Goal: Task Accomplishment & Management: Use online tool/utility

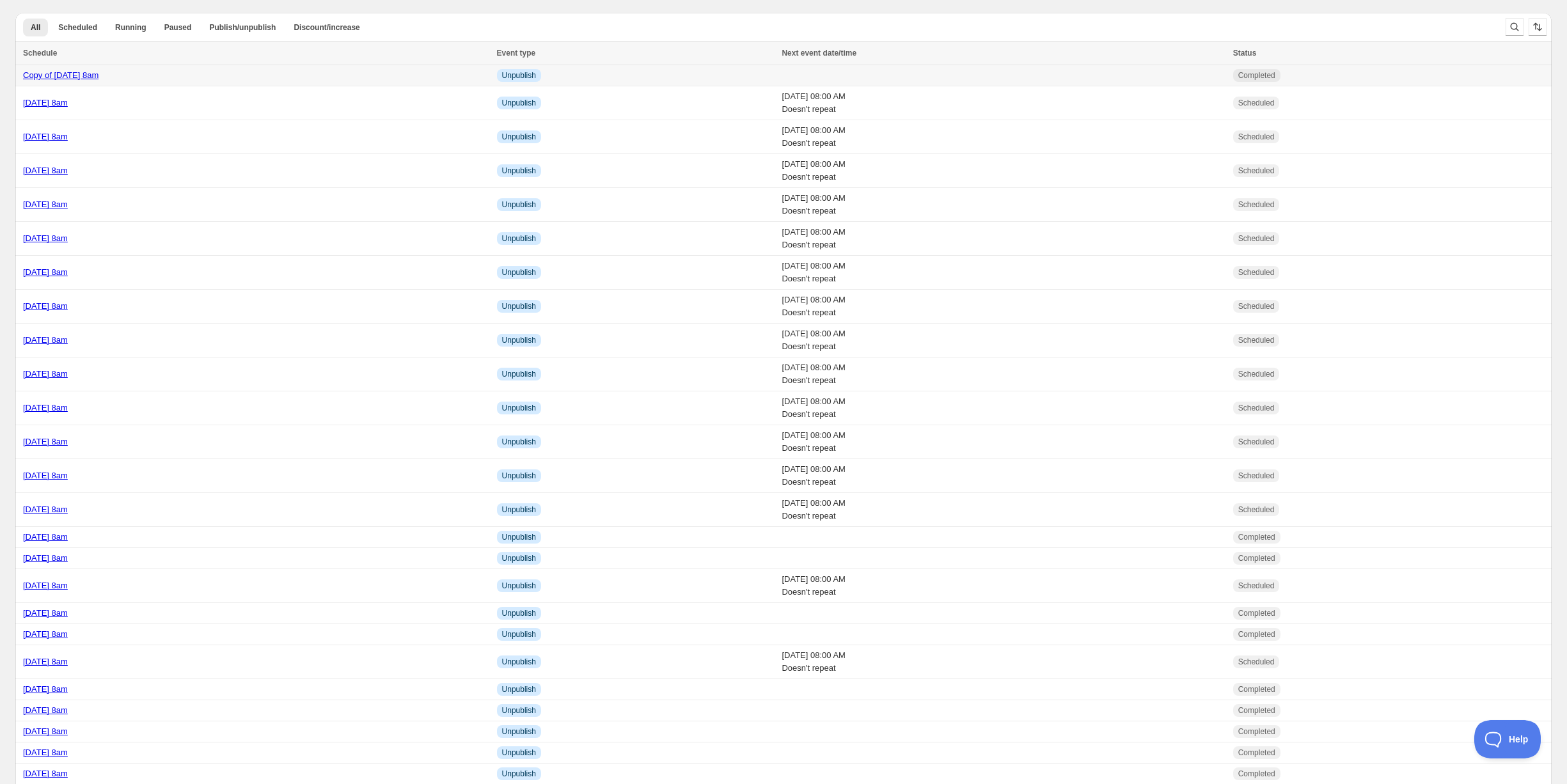
click at [251, 68] on td "Copy of Tuesday 30th September @ 8am" at bounding box center [254, 76] width 477 height 21
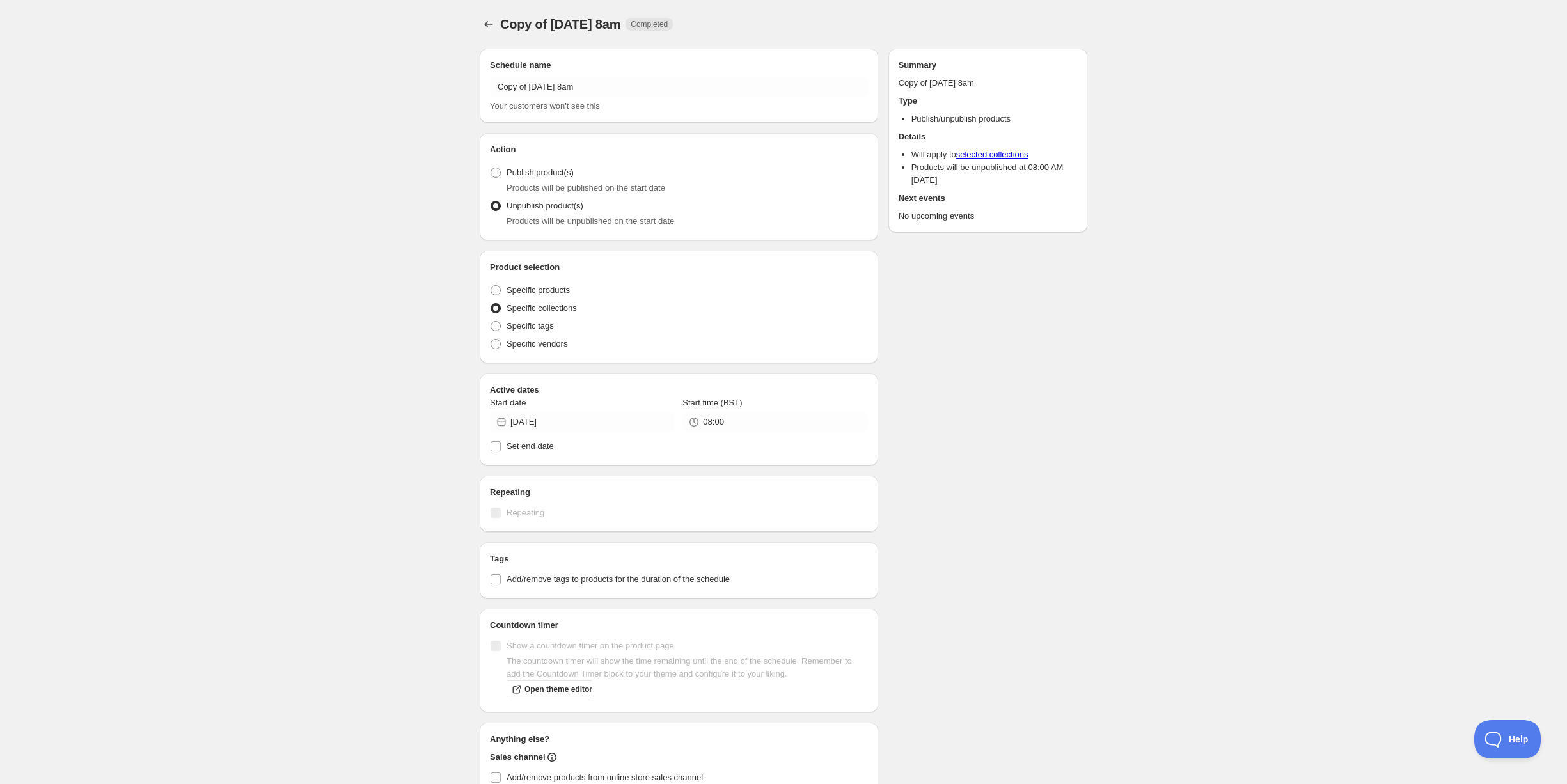
radio input "true"
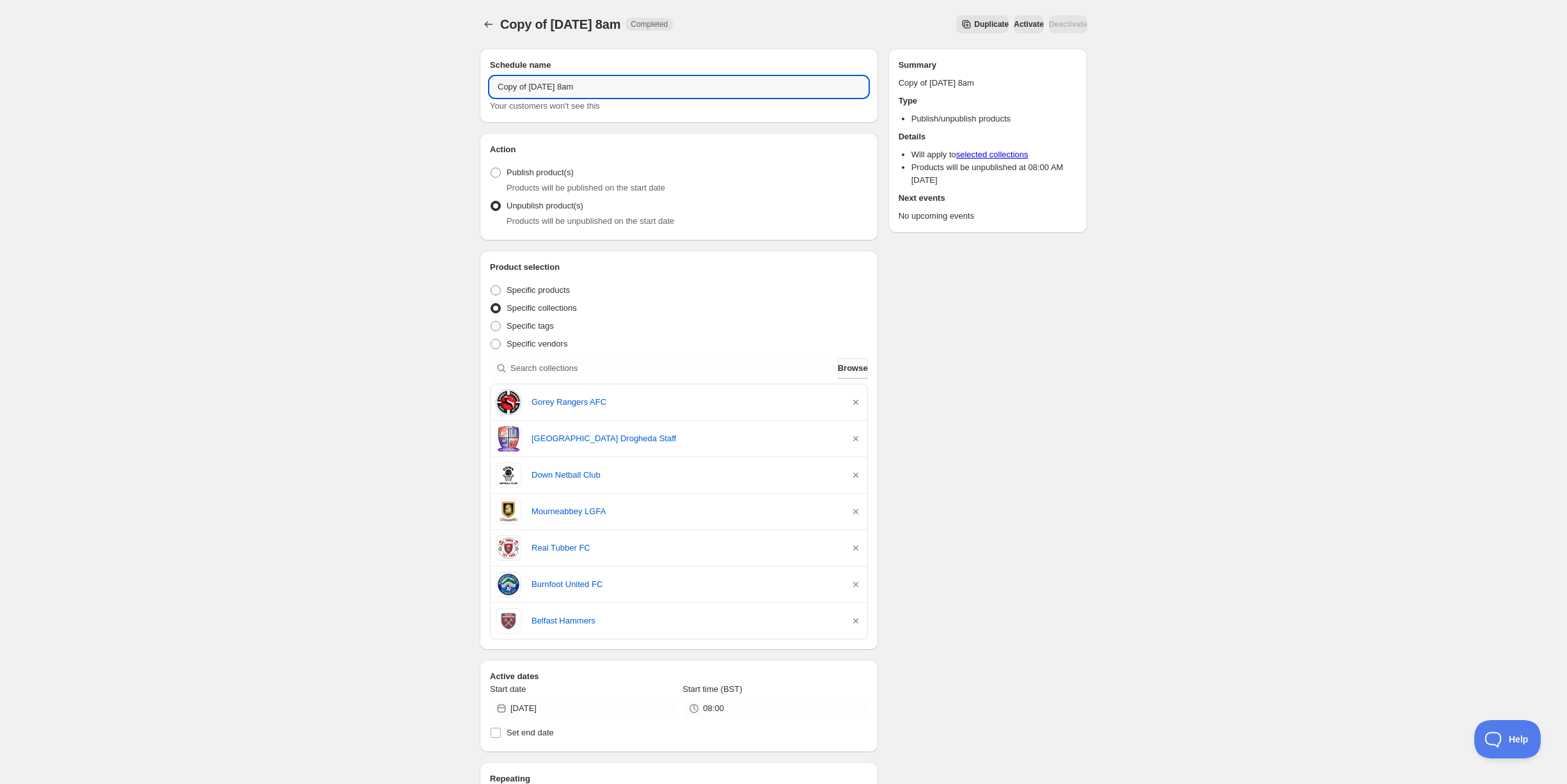
drag, startPoint x: 564, startPoint y: 89, endPoint x: 480, endPoint y: 82, distance: 84.3
click at [480, 82] on div "Schedule name Copy of Tuesday 30th September @ 8am Your customers won't see this" at bounding box center [678, 86] width 398 height 74
drag, startPoint x: 597, startPoint y: 86, endPoint x: 627, endPoint y: 117, distance: 43.1
click at [599, 88] on input "Thursday 2nd September @ 8am" at bounding box center [679, 86] width 378 height 20
type input "Thursday 2nd October @ 8am"
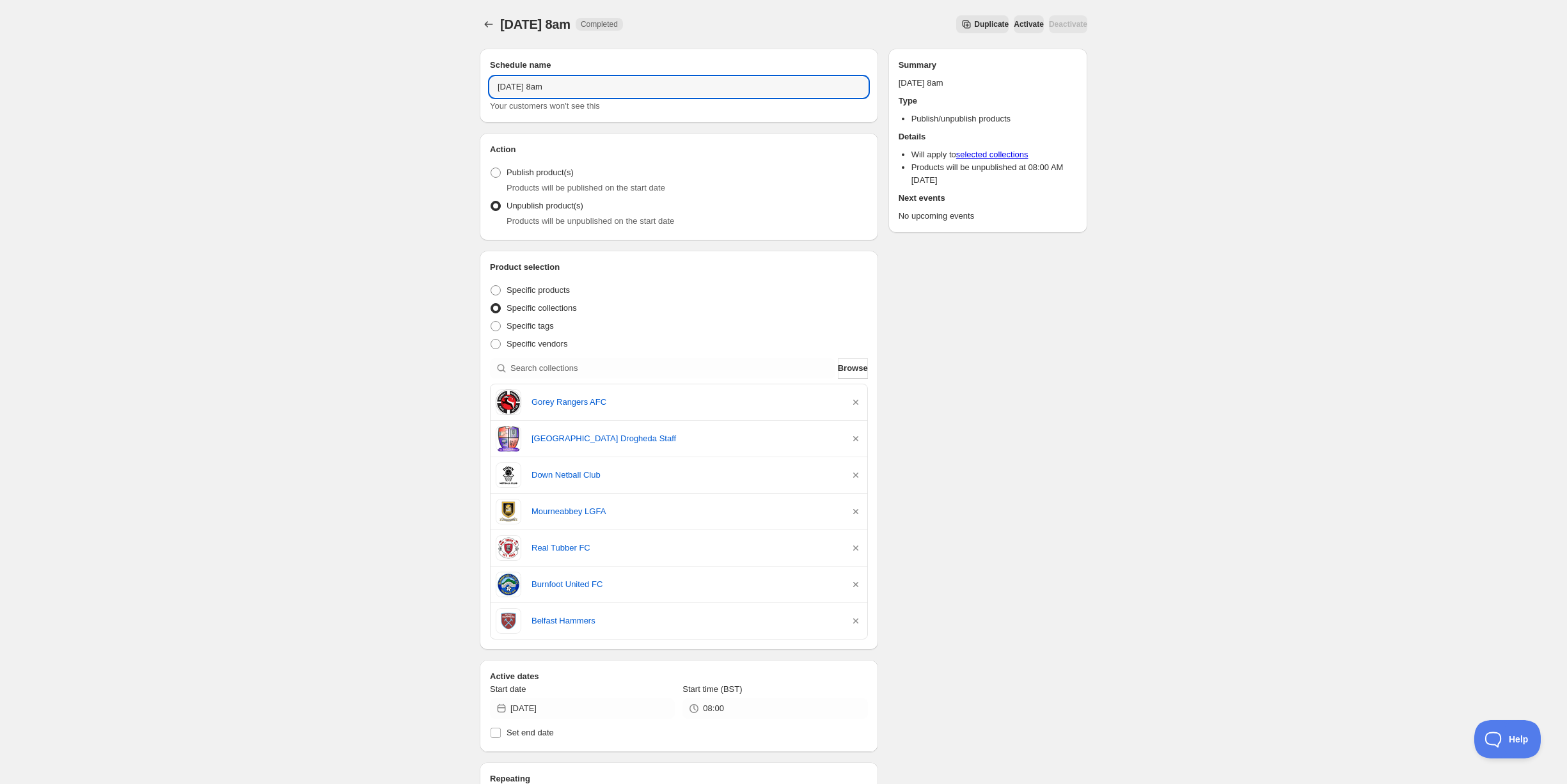
click at [376, 267] on div "Thursday 2nd October @ 8am. This page is ready Thursday 2nd October @ 8am Compl…" at bounding box center [784, 599] width 1567 height 1200
click at [856, 402] on icon "button" at bounding box center [855, 401] width 5 height 5
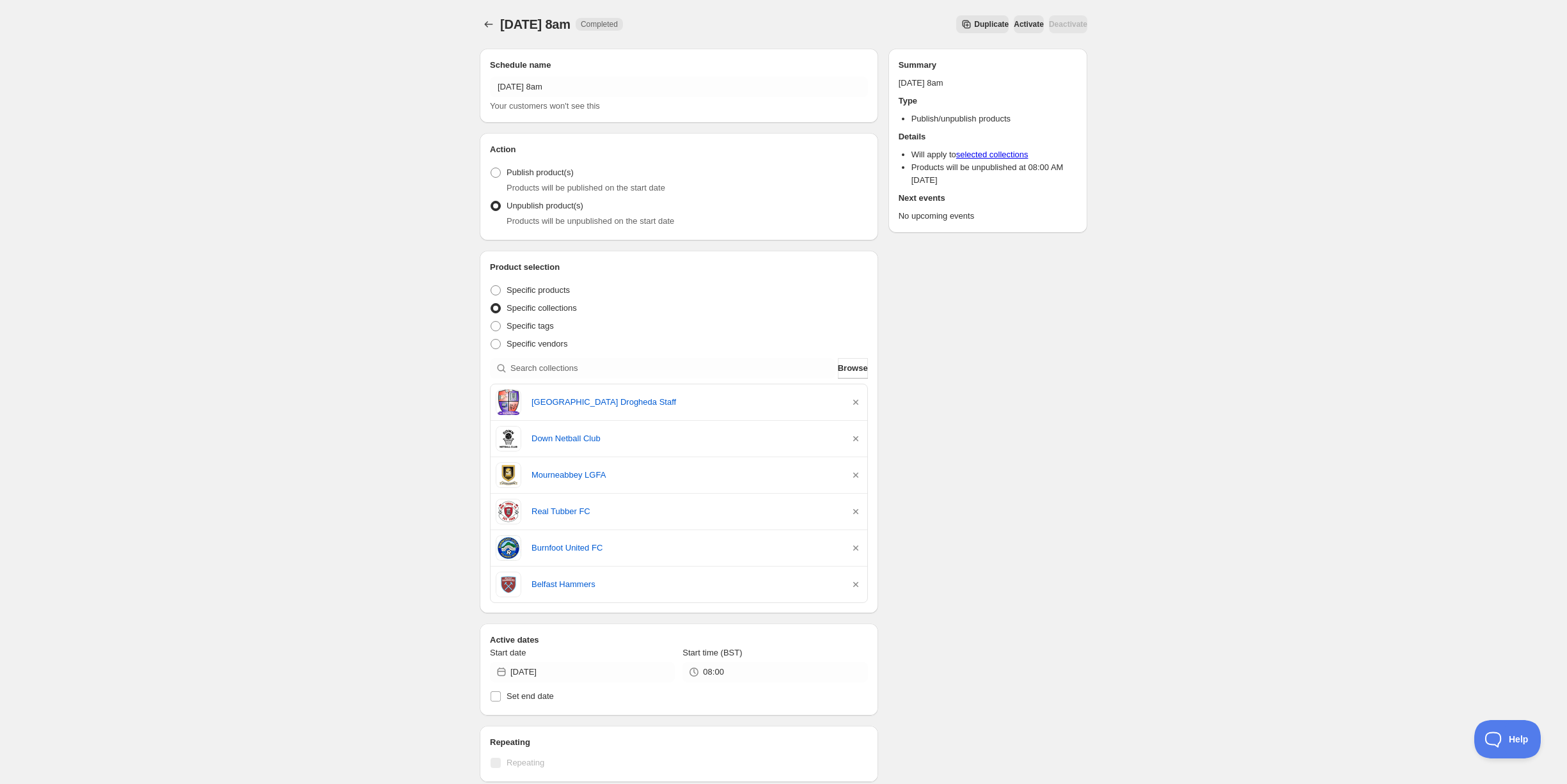
click at [856, 401] on icon "button" at bounding box center [855, 401] width 5 height 5
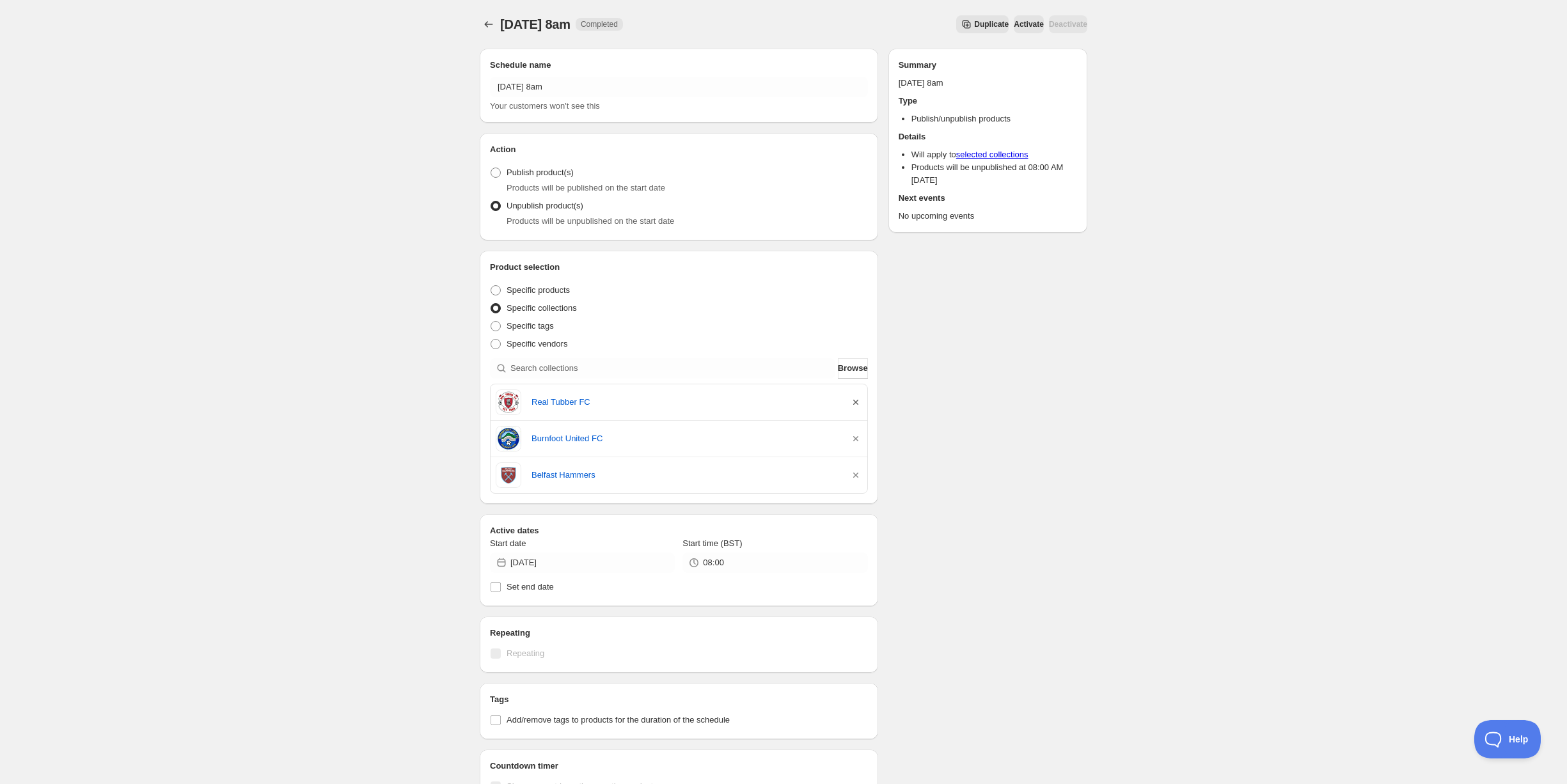
click at [856, 401] on icon "button" at bounding box center [855, 401] width 5 height 5
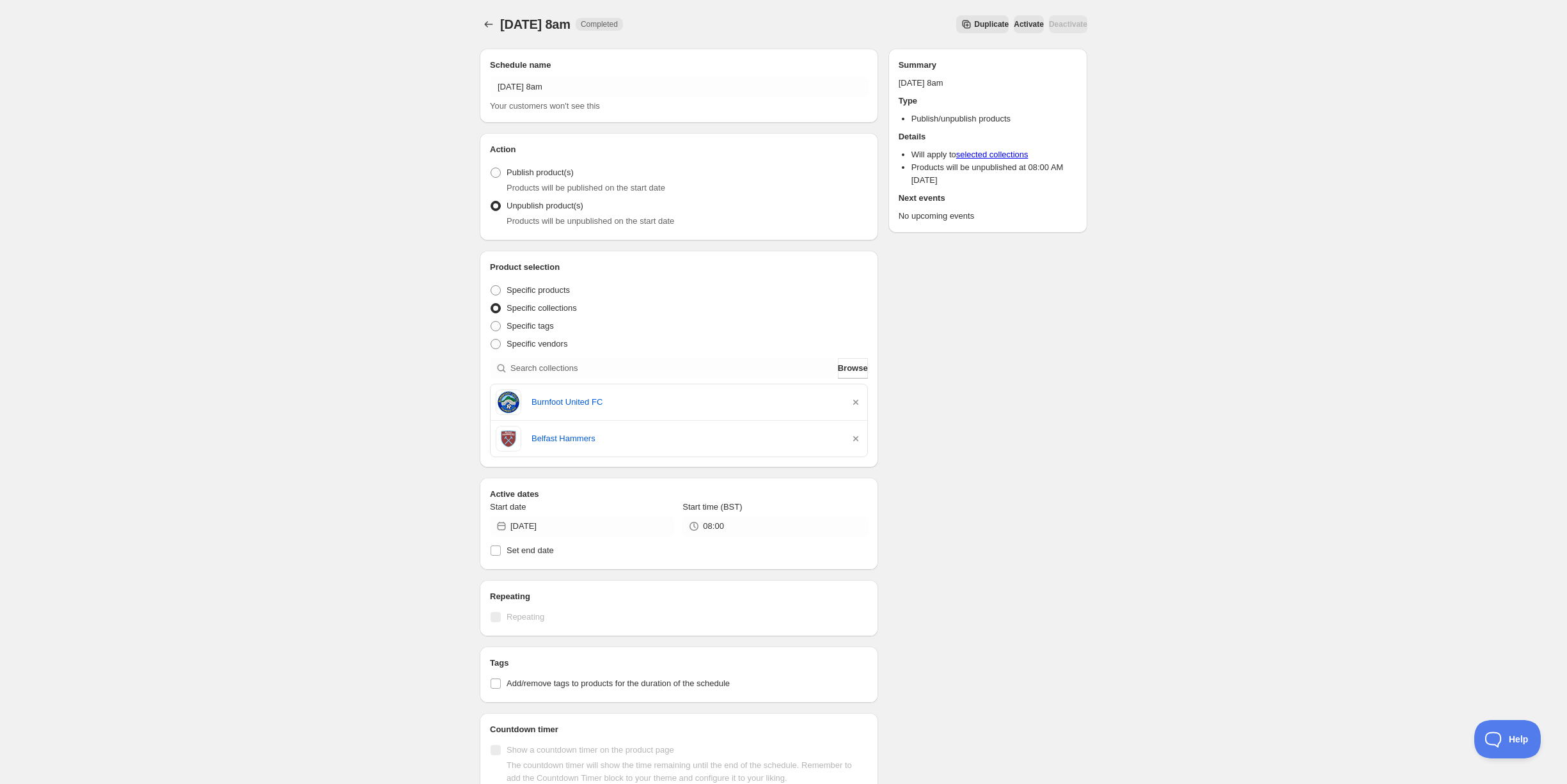
click at [856, 401] on icon "button" at bounding box center [855, 401] width 5 height 5
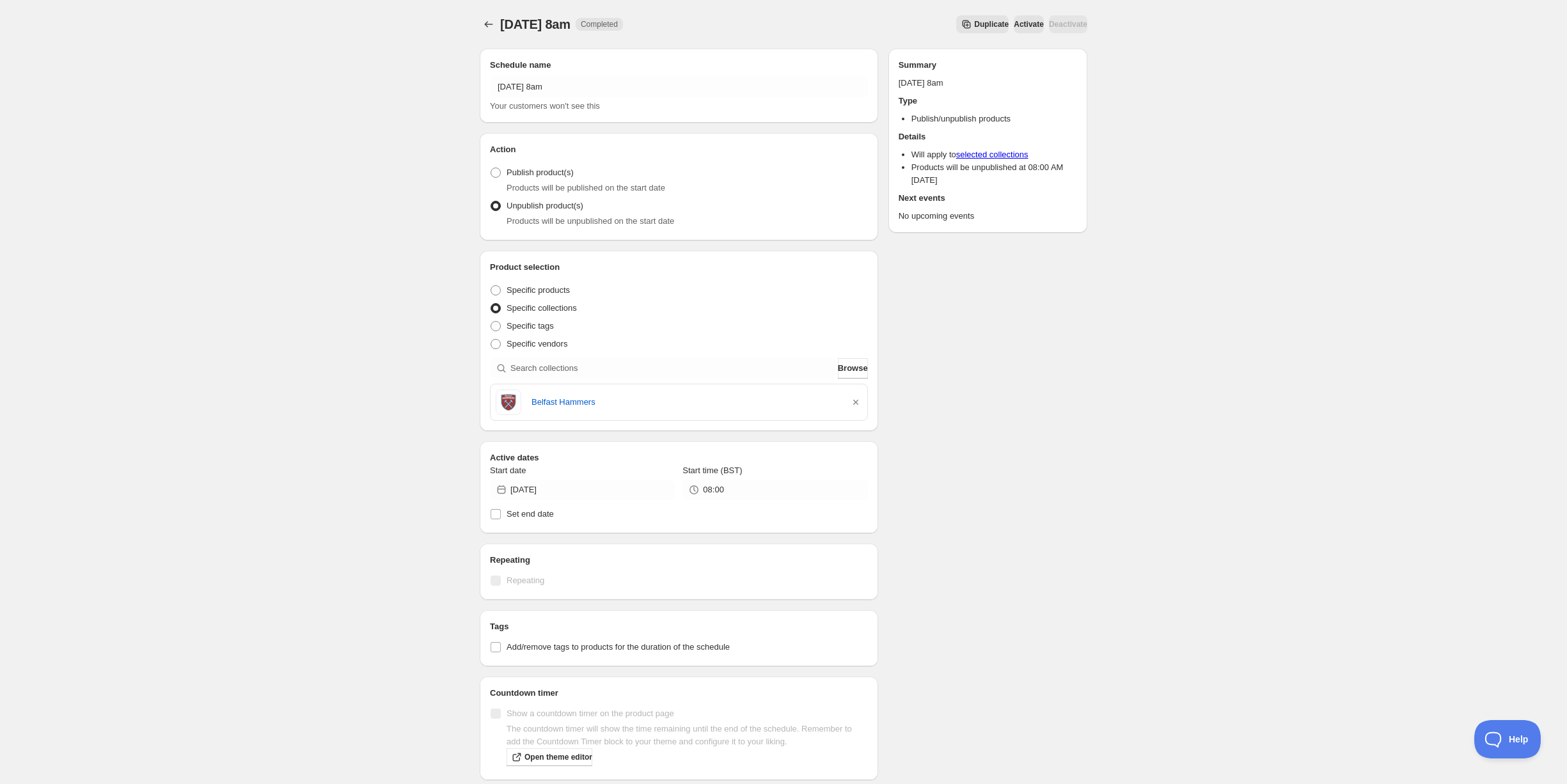
drag, startPoint x: 856, startPoint y: 401, endPoint x: 843, endPoint y: 400, distance: 13.0
click at [856, 401] on icon "button" at bounding box center [855, 401] width 5 height 5
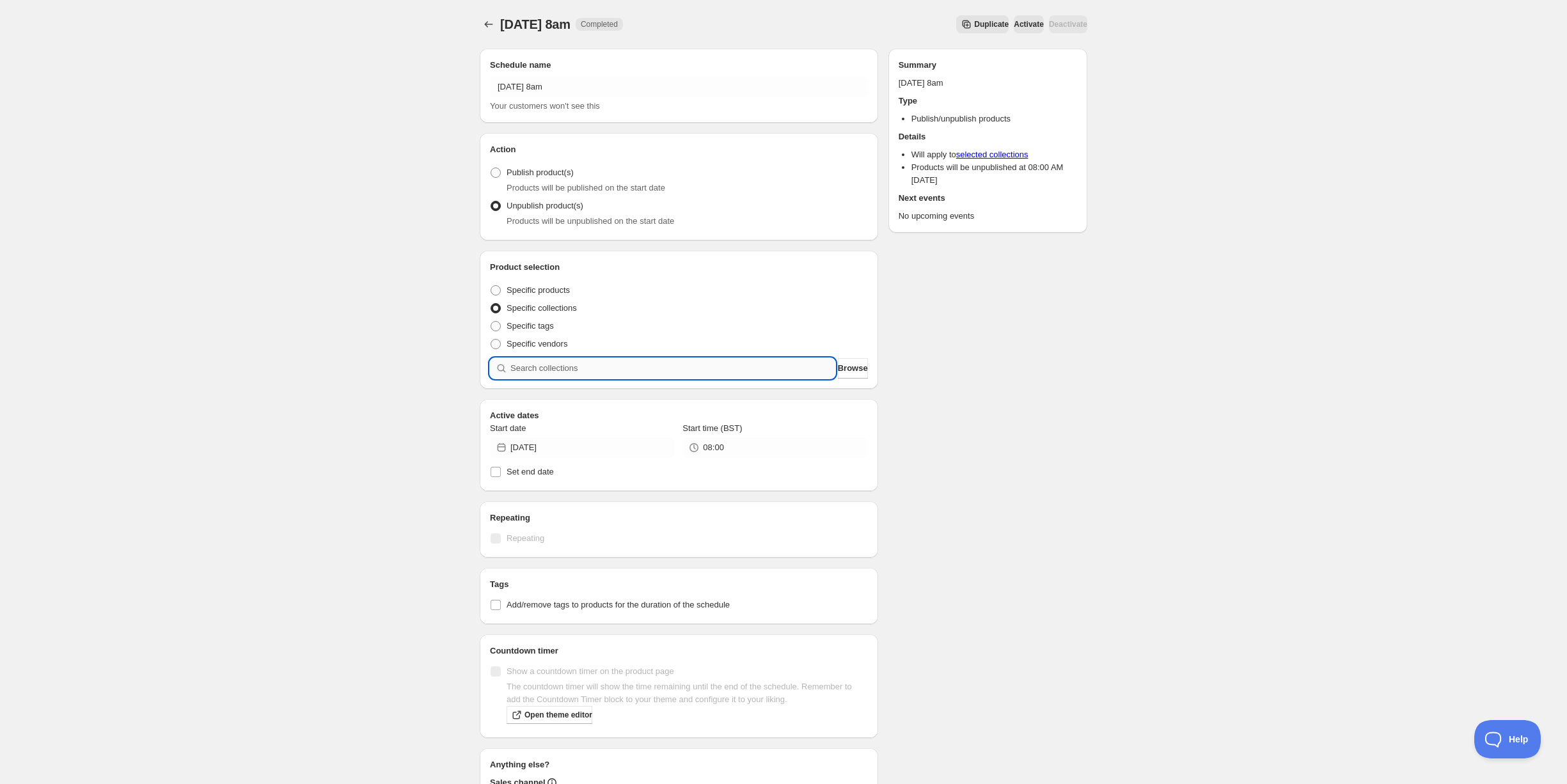
click at [584, 376] on input "search" at bounding box center [673, 368] width 325 height 20
type input "e"
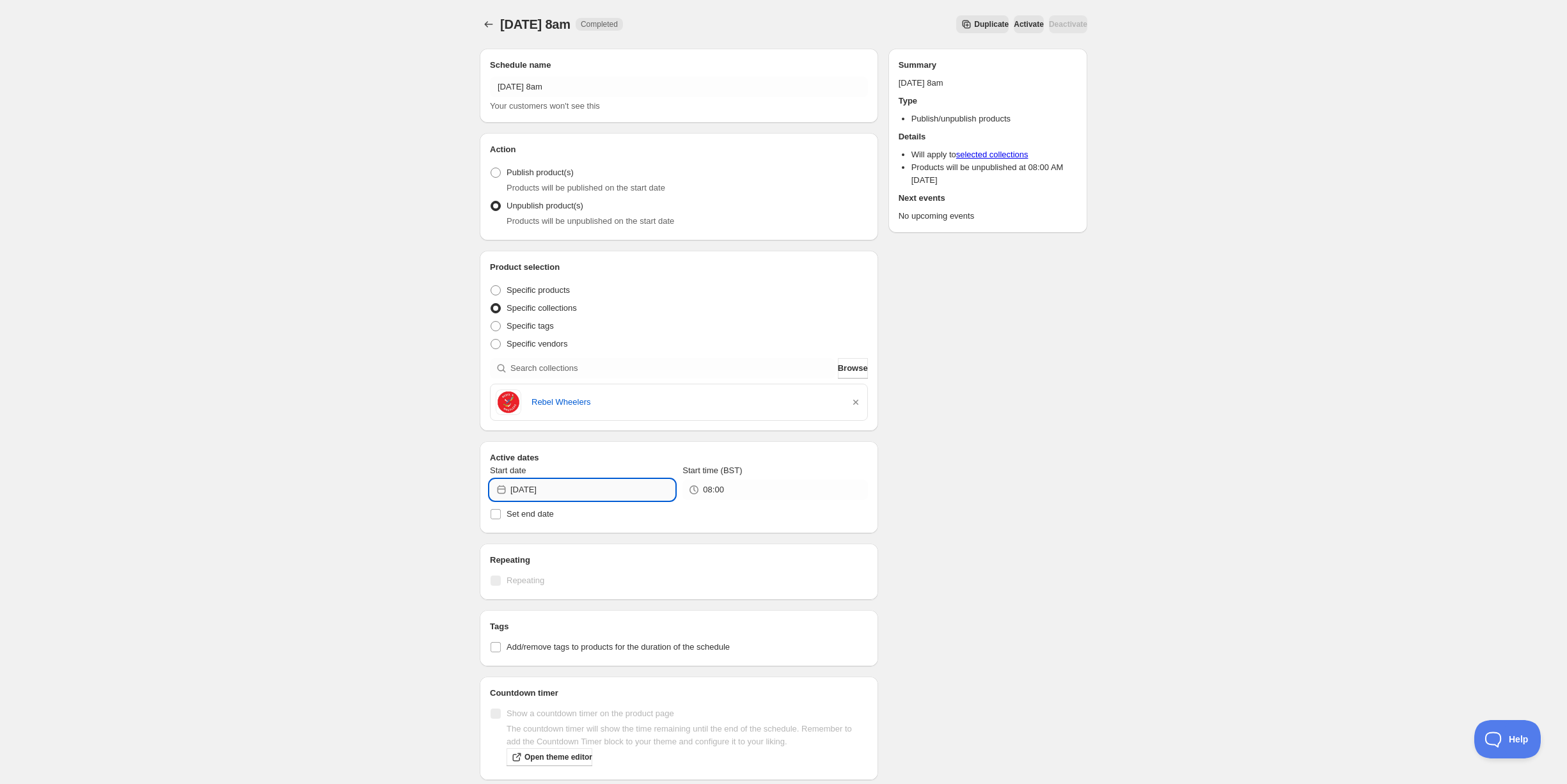
click at [601, 489] on input "2025-09-30" at bounding box center [593, 489] width 164 height 20
click at [655, 513] on icon "Show next month, October 2025" at bounding box center [658, 519] width 13 height 13
click at [609, 560] on span "2" at bounding box center [605, 559] width 13 height 11
type input "2025-10-02"
click at [993, 563] on div "Schedule name Thursday 2nd October @ 8am Your customers won't see this Action A…" at bounding box center [779, 497] width 618 height 917
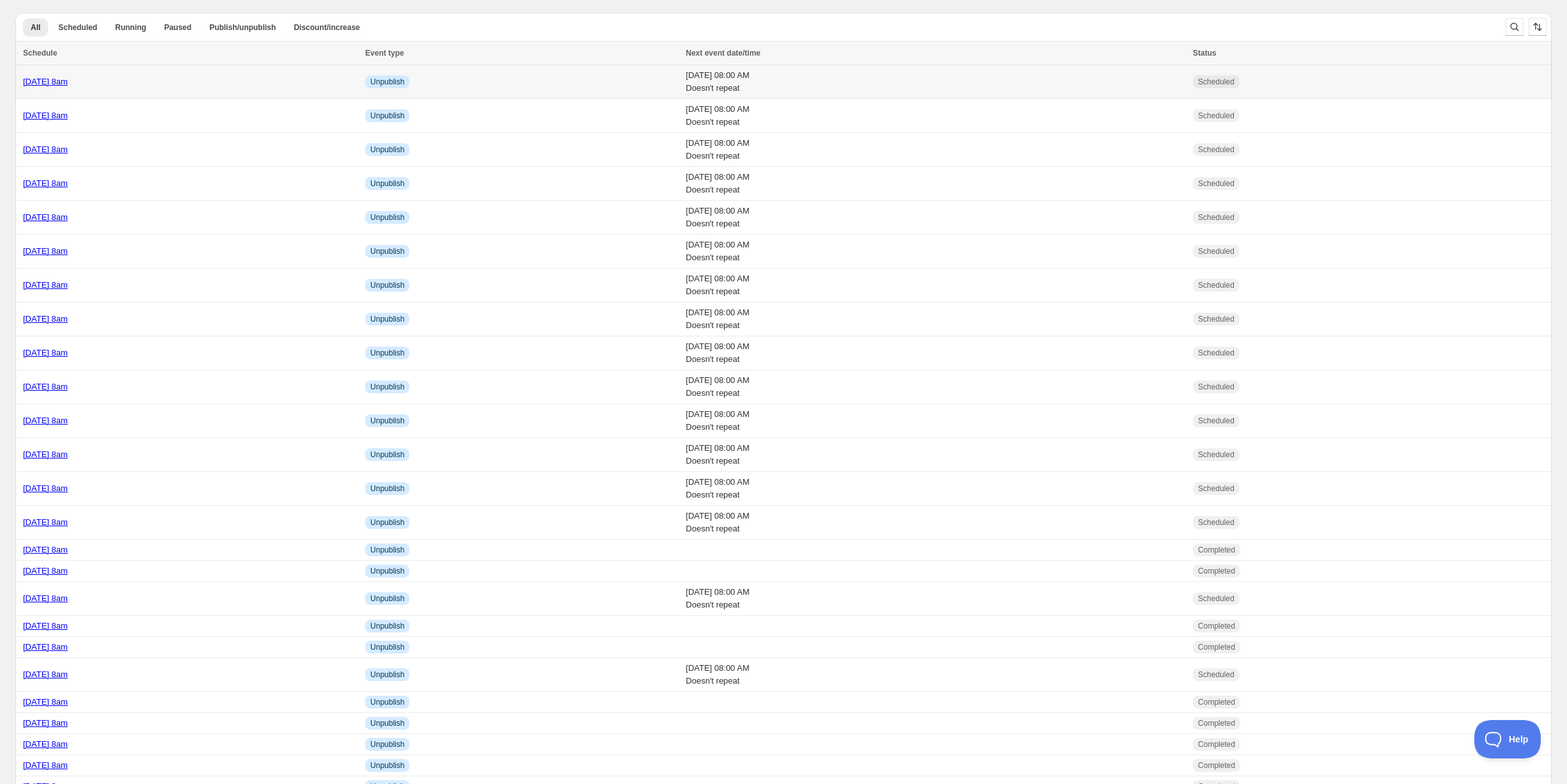
click at [210, 83] on div "Thursday 2nd October @ 8am" at bounding box center [190, 81] width 334 height 13
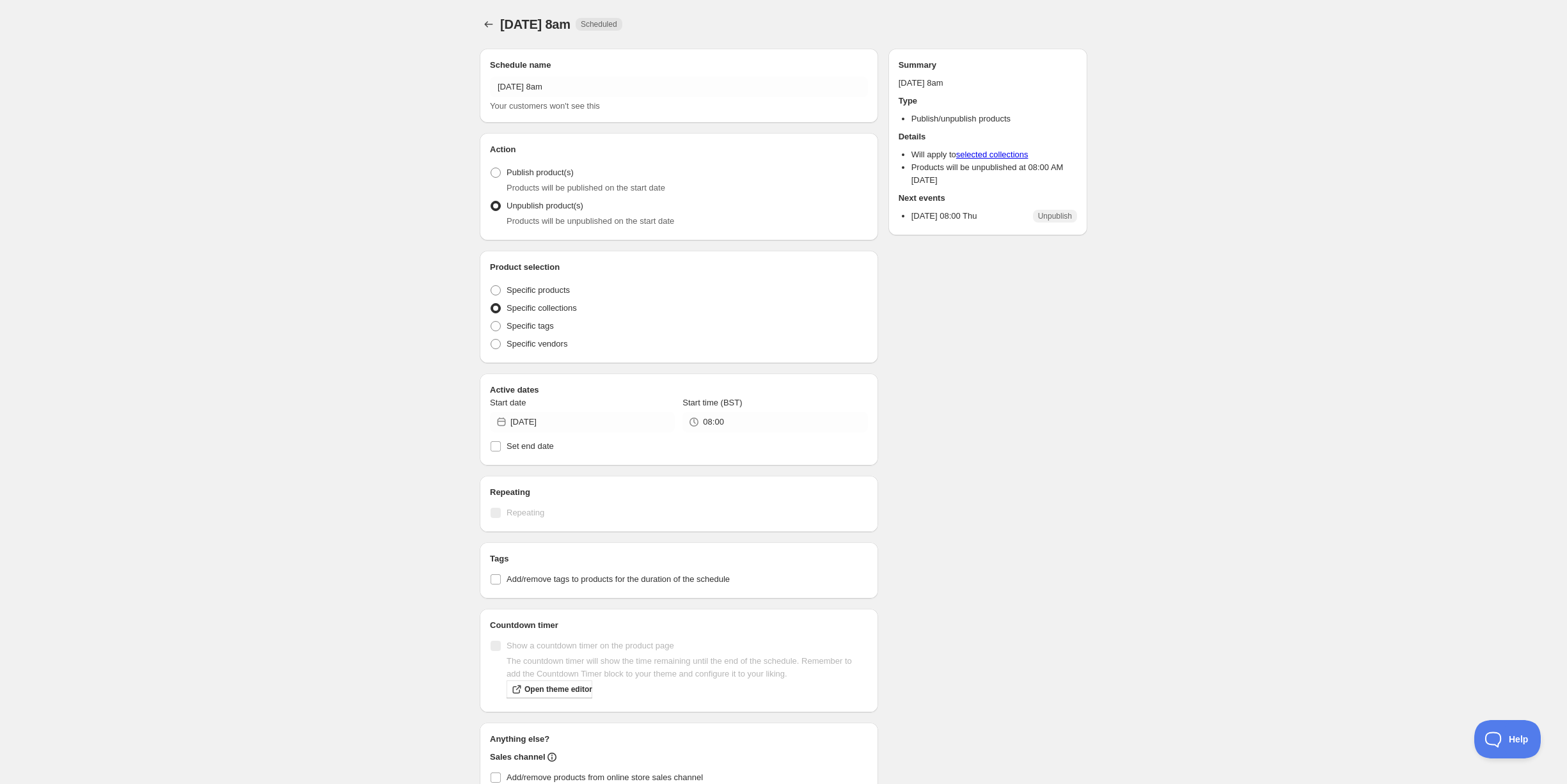
radio input "true"
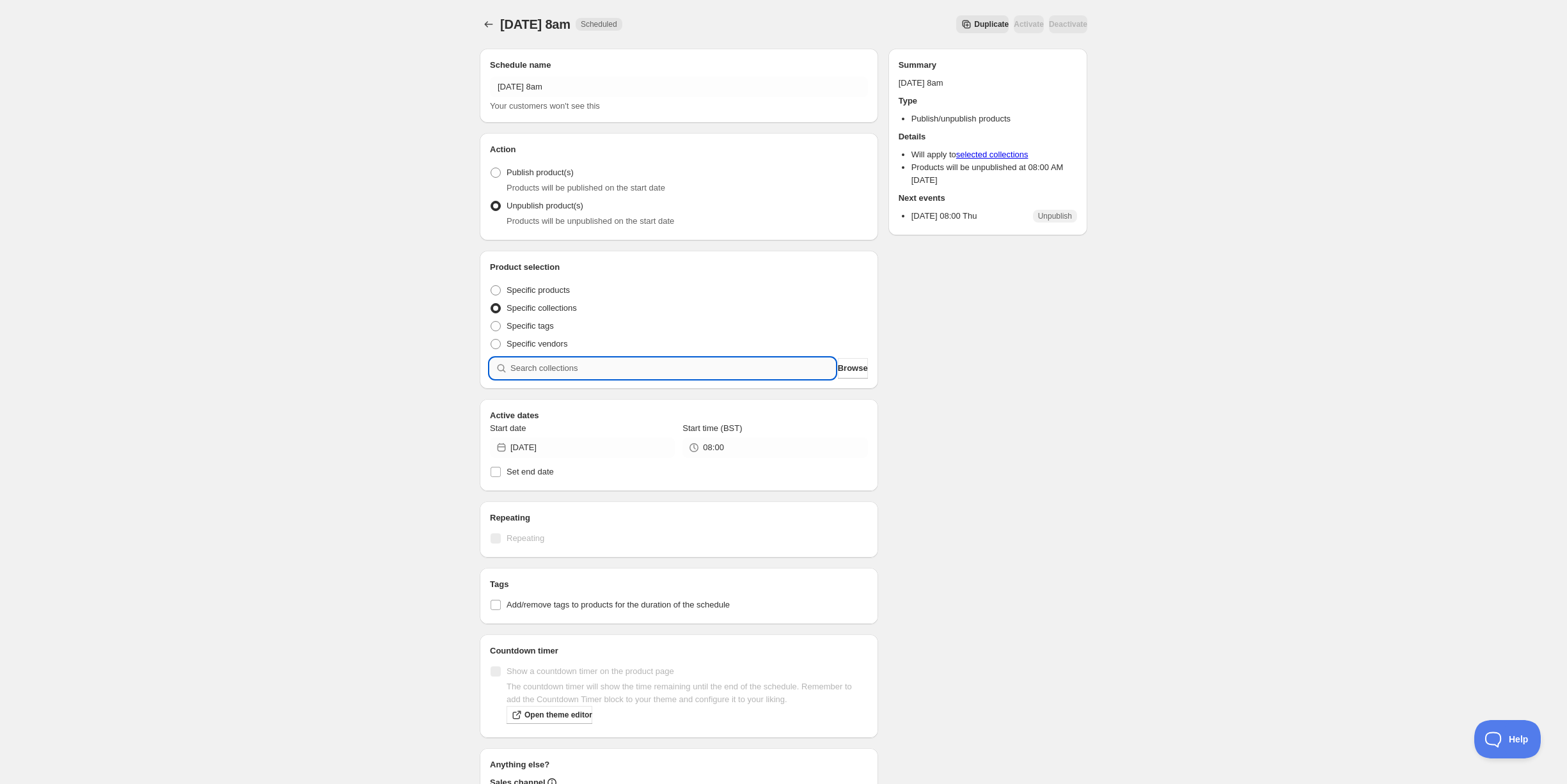
click at [592, 368] on input "search" at bounding box center [673, 368] width 325 height 20
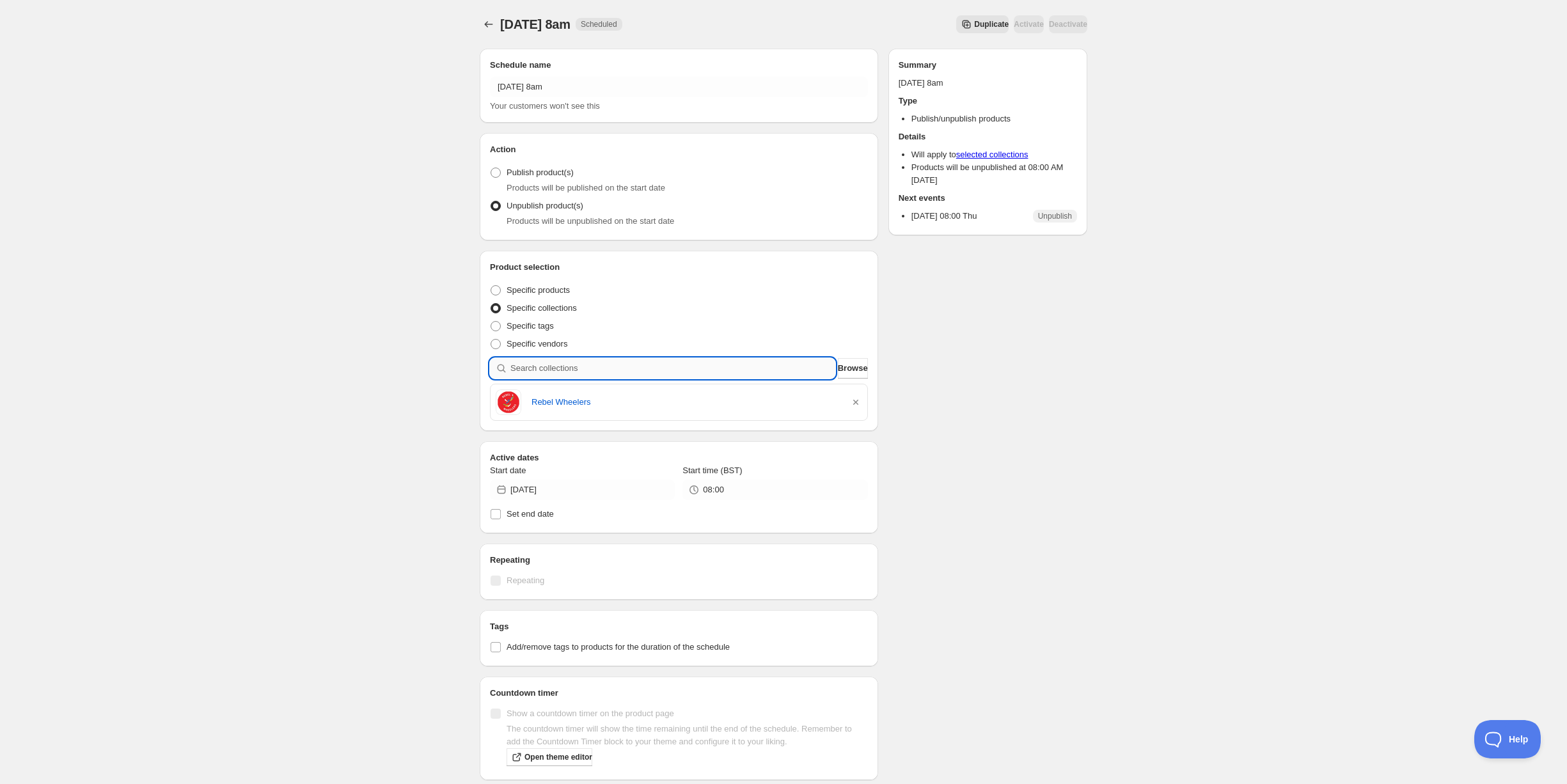
type input "c"
